Goal: Register for event/course

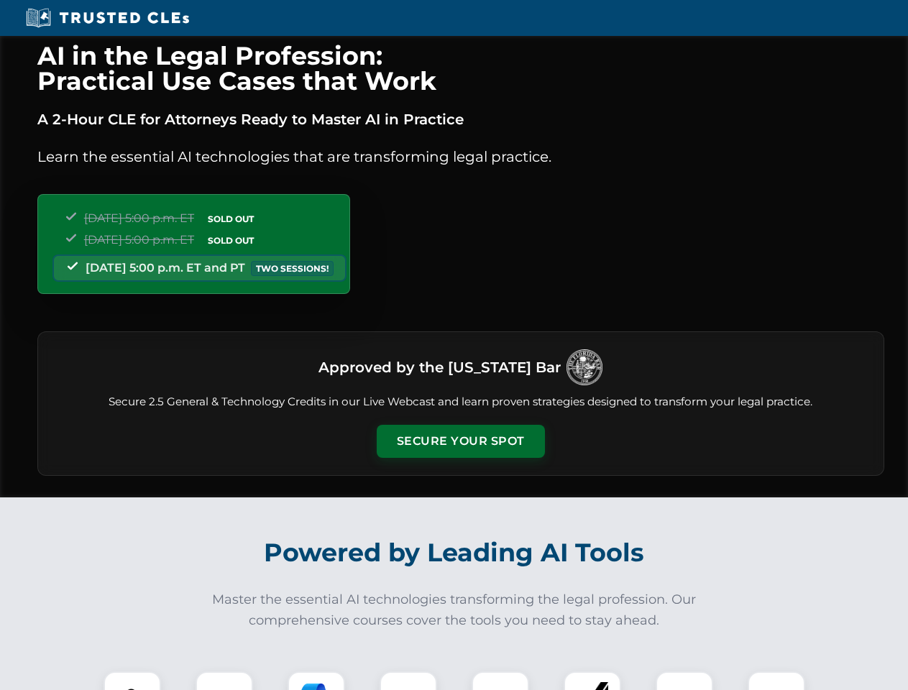
click at [460, 441] on button "Secure Your Spot" at bounding box center [461, 441] width 168 height 33
click at [132, 681] on img at bounding box center [132, 700] width 42 height 42
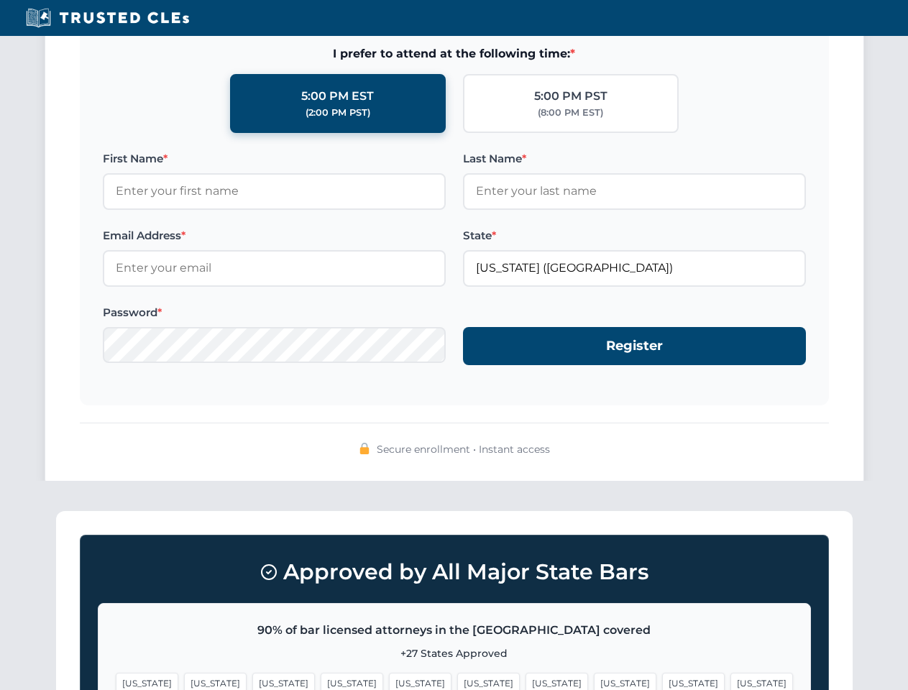
click at [662, 681] on span "[US_STATE]" at bounding box center [693, 683] width 63 height 21
